Goal: Task Accomplishment & Management: Manage account settings

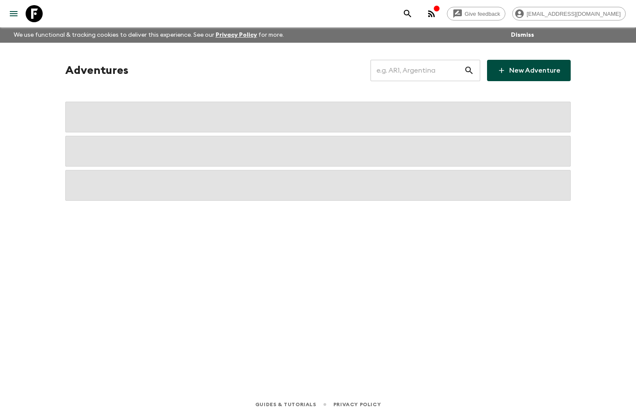
click at [446, 66] on input "text" at bounding box center [418, 70] width 94 height 24
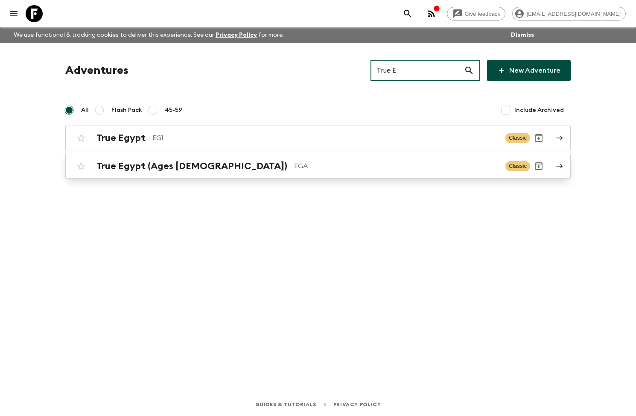
type input "True E"
click at [294, 167] on p "EGA" at bounding box center [396, 166] width 205 height 10
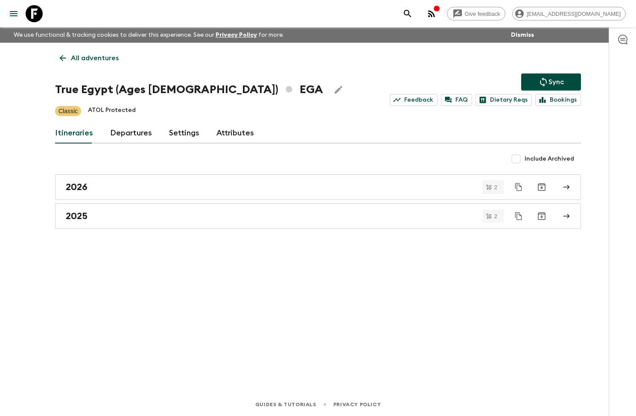
click at [333, 88] on icon "Edit Adventure Title" at bounding box center [338, 90] width 10 height 10
